Goal: Learn about a topic

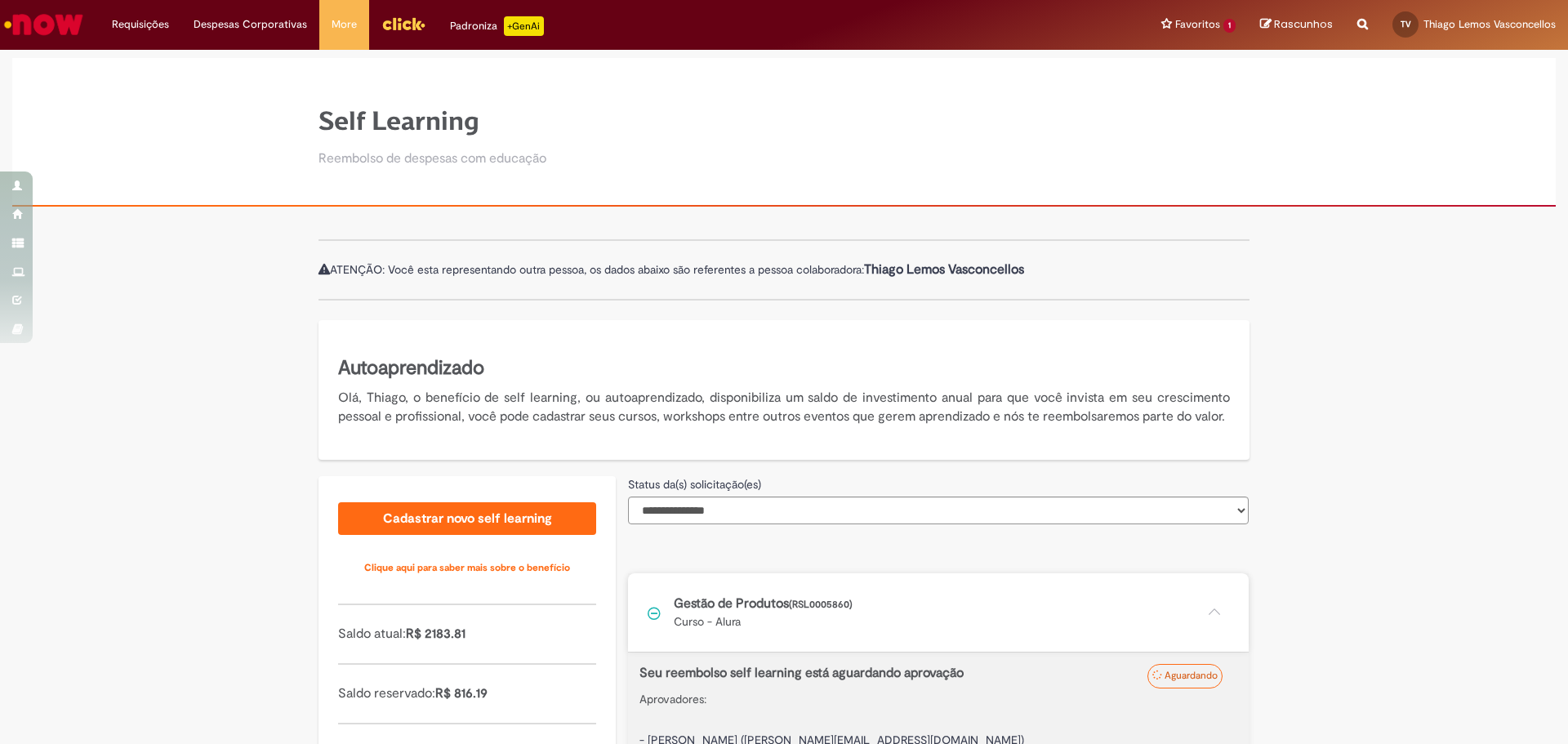
scroll to position [168, 0]
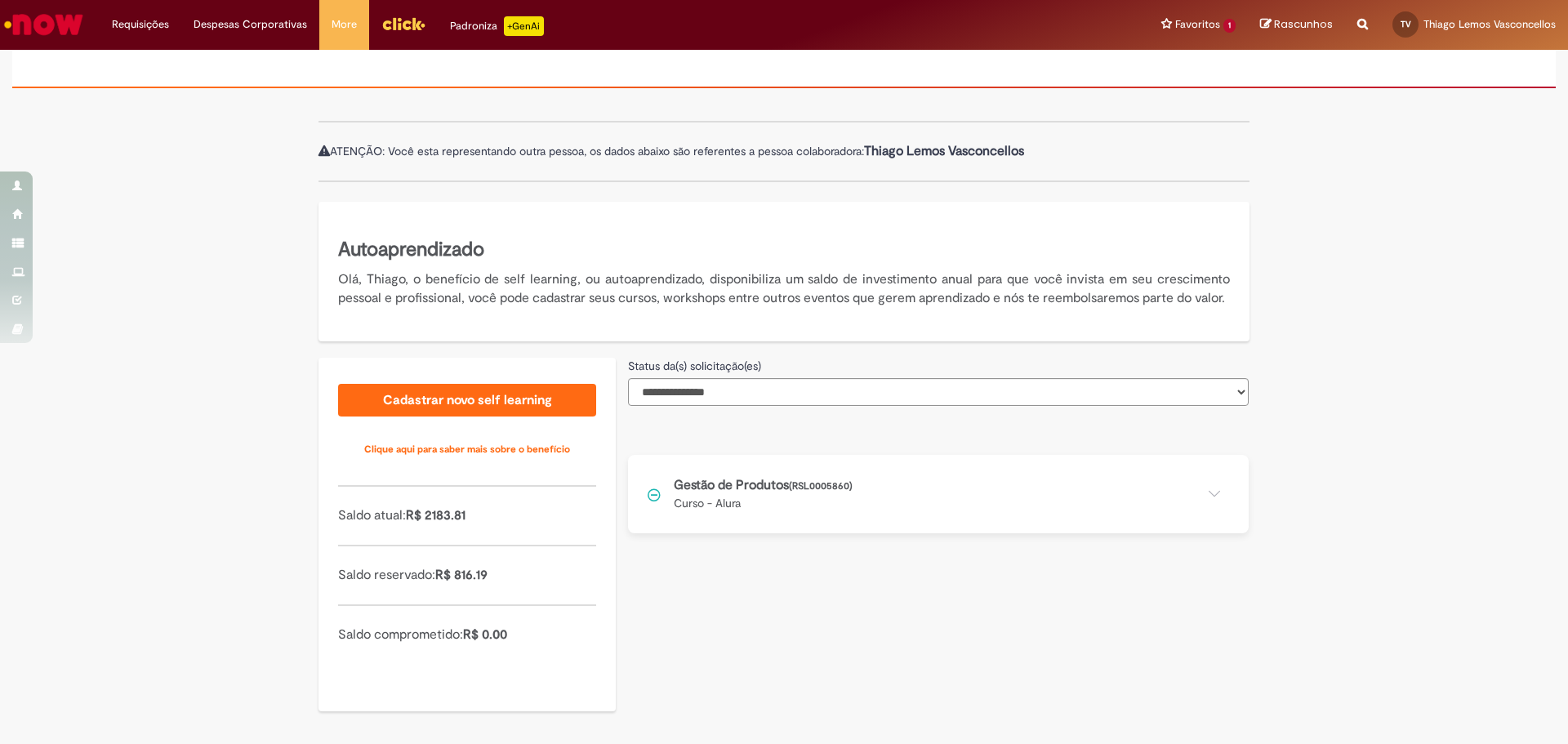
scroll to position [137, 0]
click at [1213, 493] on button at bounding box center [938, 494] width 620 height 78
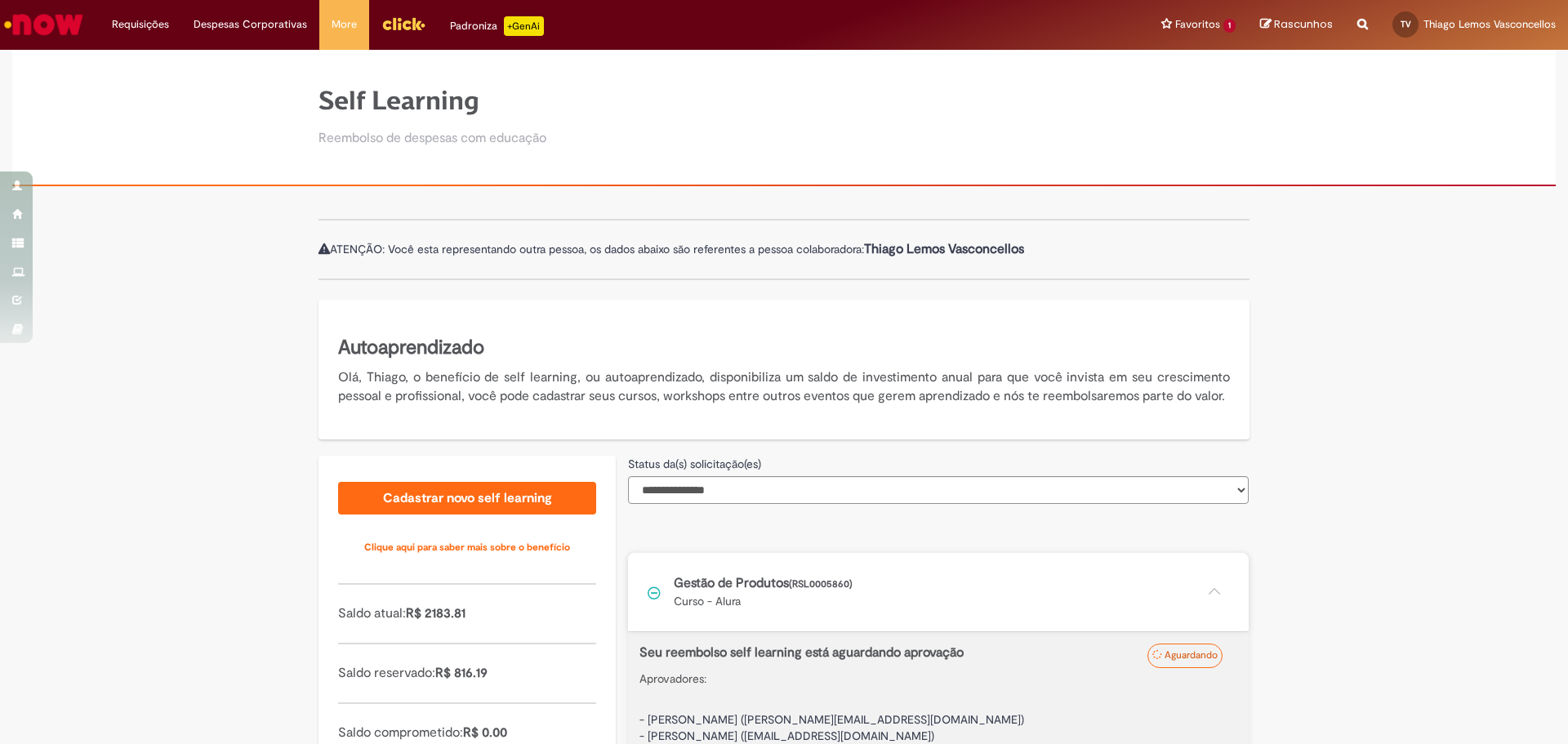
scroll to position [0, 0]
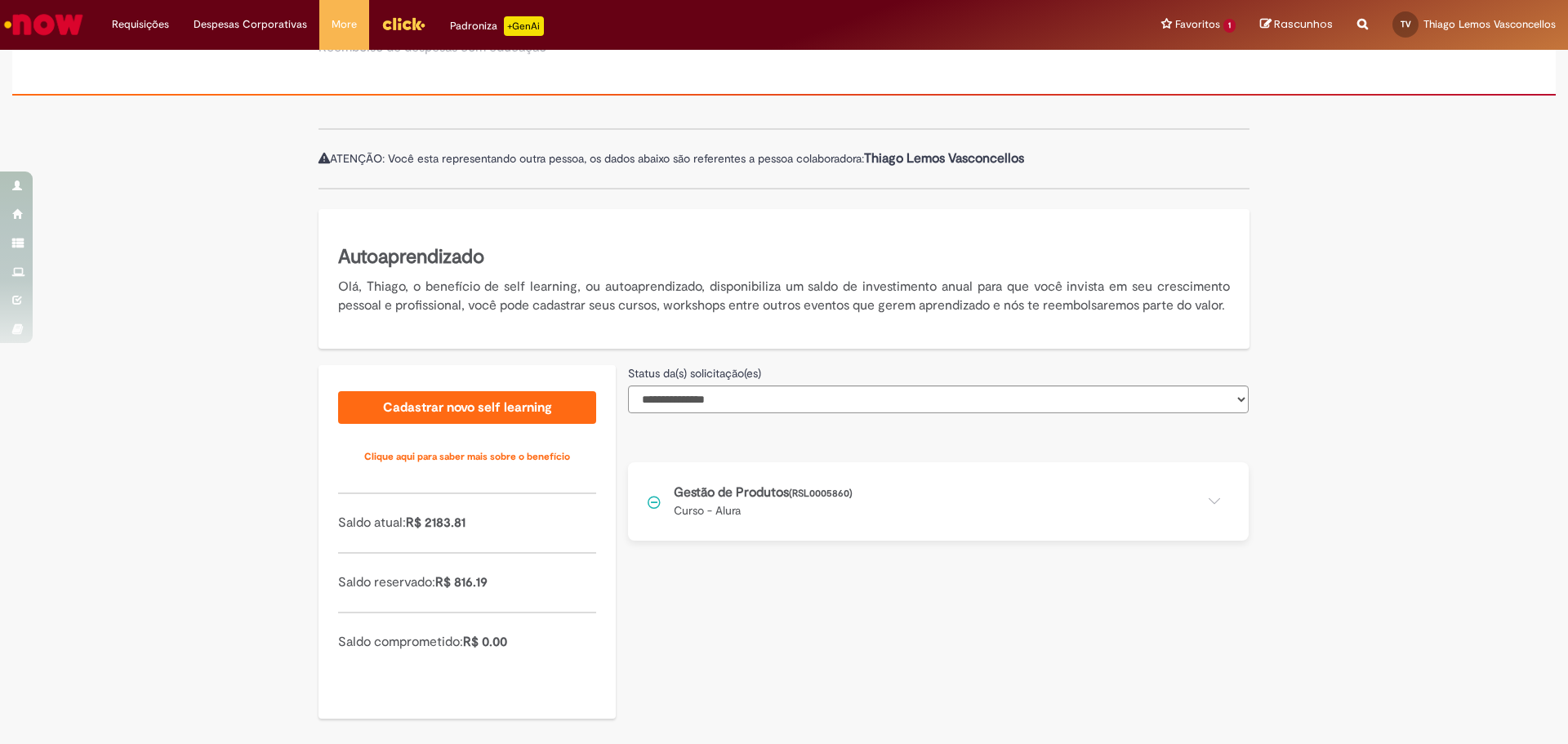
scroll to position [137, 0]
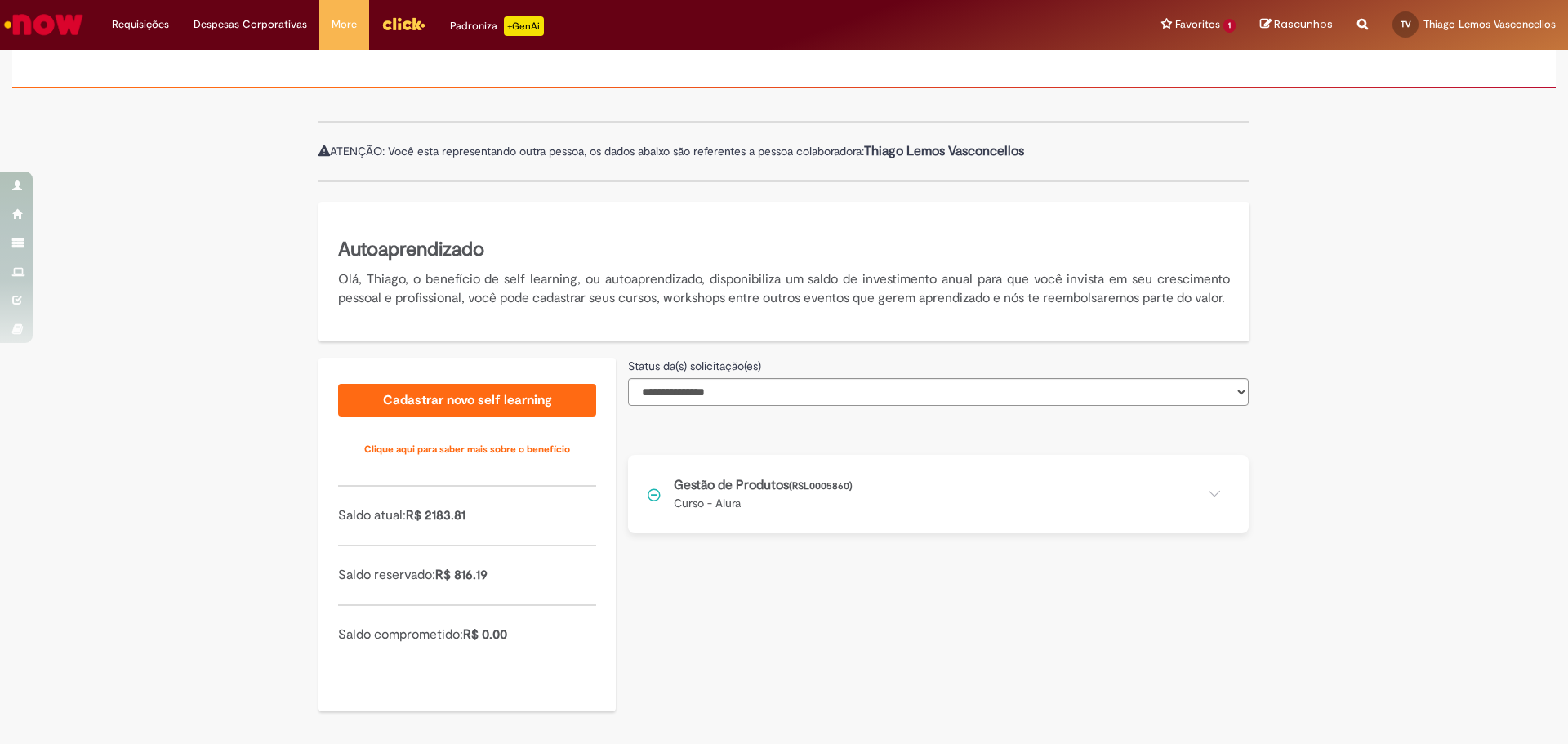
click at [1214, 486] on button at bounding box center [938, 494] width 620 height 78
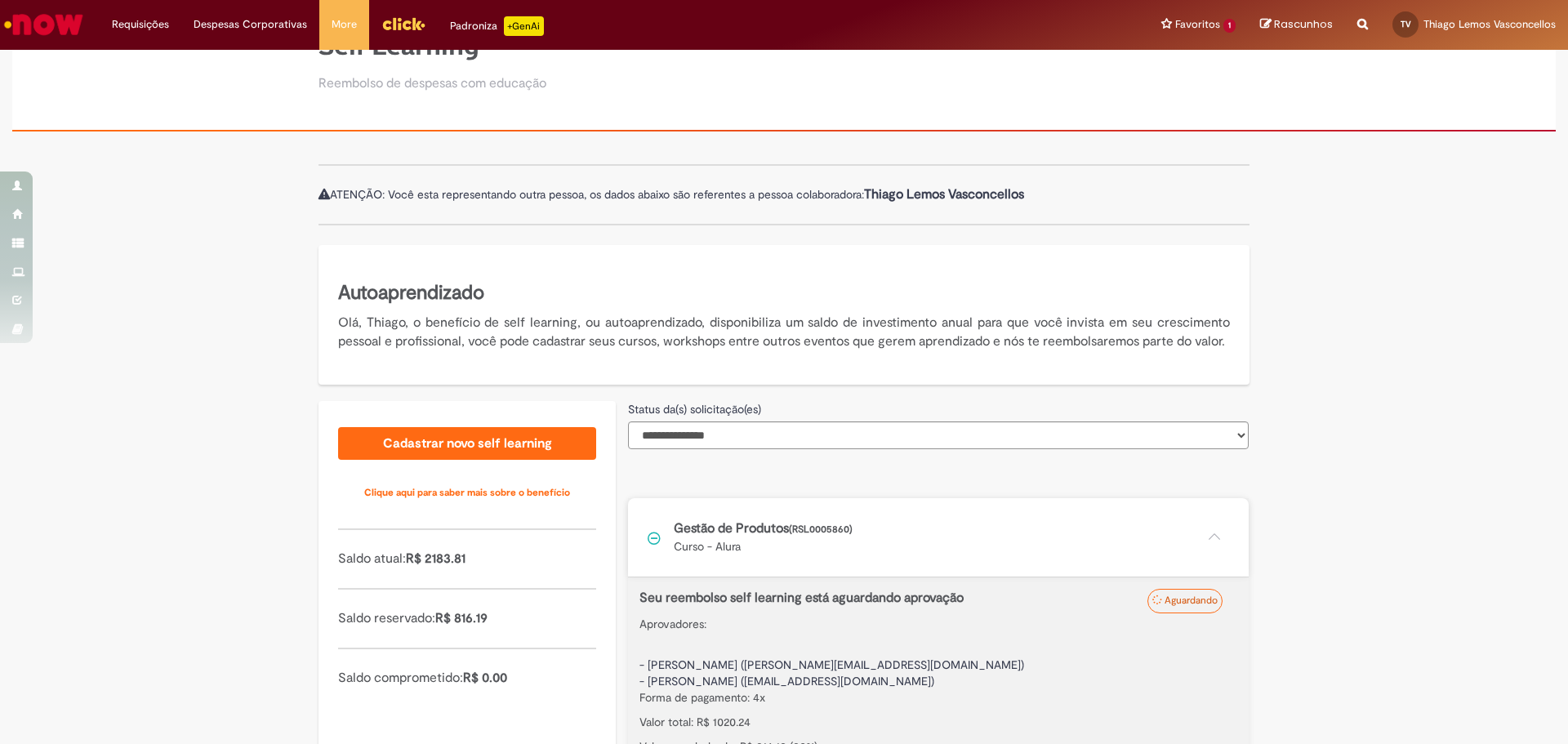
scroll to position [0, 0]
